Goal: Task Accomplishment & Management: Use online tool/utility

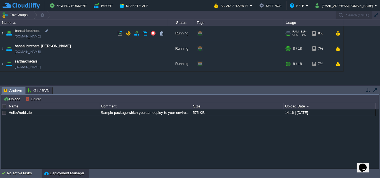
click at [4, 33] on img at bounding box center [2, 33] width 4 height 15
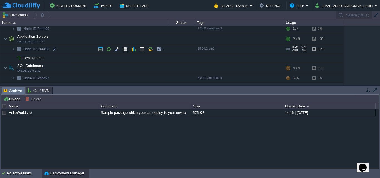
scroll to position [56, 0]
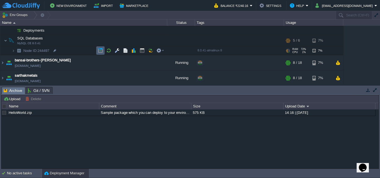
click at [99, 51] on button "button" at bounding box center [100, 50] width 5 height 5
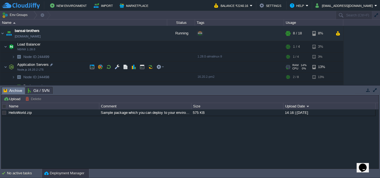
scroll to position [28, 0]
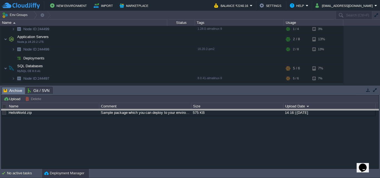
drag, startPoint x: 183, startPoint y: 94, endPoint x: 182, endPoint y: 116, distance: 22.3
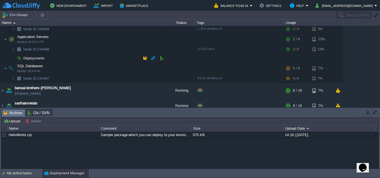
scroll to position [34, 0]
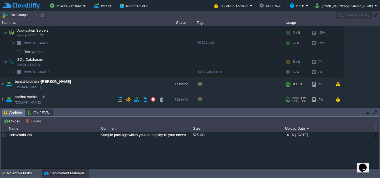
click at [3, 99] on img at bounding box center [2, 99] width 4 height 15
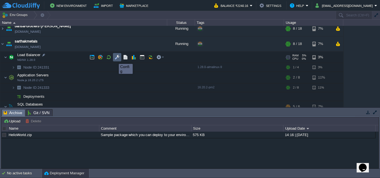
click at [117, 59] on button "button" at bounding box center [117, 57] width 5 height 5
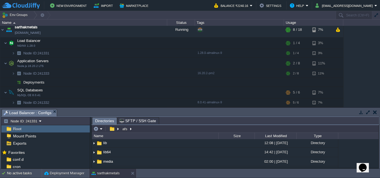
scroll to position [0, 0]
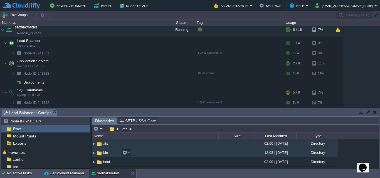
click at [94, 153] on img at bounding box center [94, 153] width 4 height 9
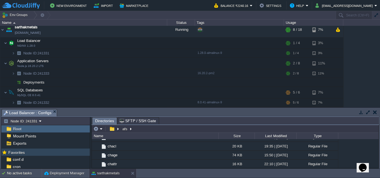
scroll to position [30, 0]
click at [38, 152] on div "nginx" at bounding box center [45, 151] width 88 height 7
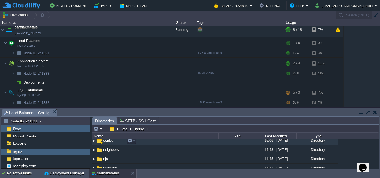
scroll to position [0, 0]
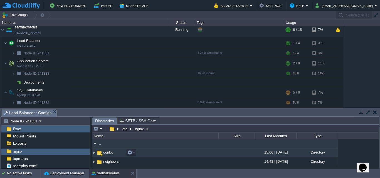
click at [114, 153] on td "conf.d" at bounding box center [155, 152] width 127 height 9
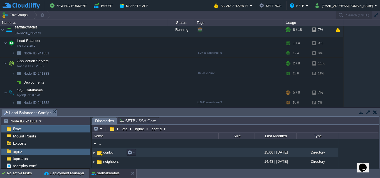
click at [93, 154] on img at bounding box center [94, 153] width 4 height 9
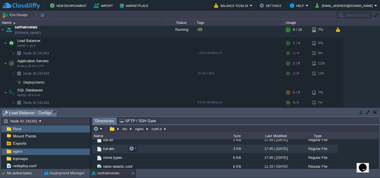
scroll to position [167, 0]
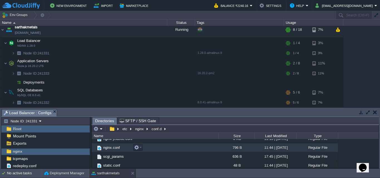
click at [111, 147] on span "nginx.conf" at bounding box center [111, 148] width 18 height 5
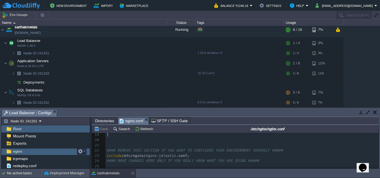
scroll to position [0, 0]
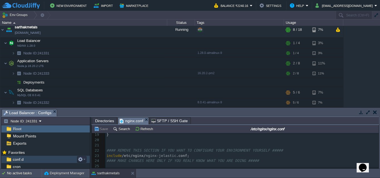
click at [27, 158] on div "conf.d" at bounding box center [45, 159] width 88 height 7
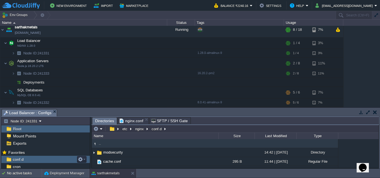
click at [27, 158] on div "conf.d" at bounding box center [45, 159] width 88 height 7
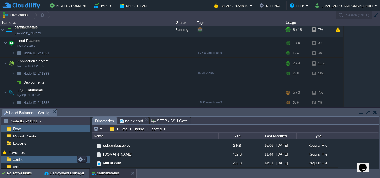
scroll to position [28, 0]
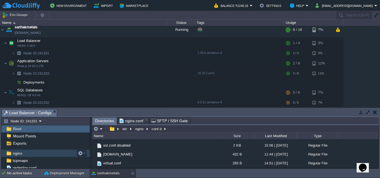
click at [34, 155] on div "nginx" at bounding box center [45, 153] width 88 height 7
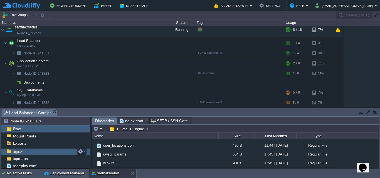
scroll to position [0, 0]
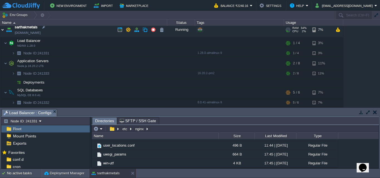
click at [1, 29] on img at bounding box center [2, 29] width 4 height 15
